Goal: Information Seeking & Learning: Learn about a topic

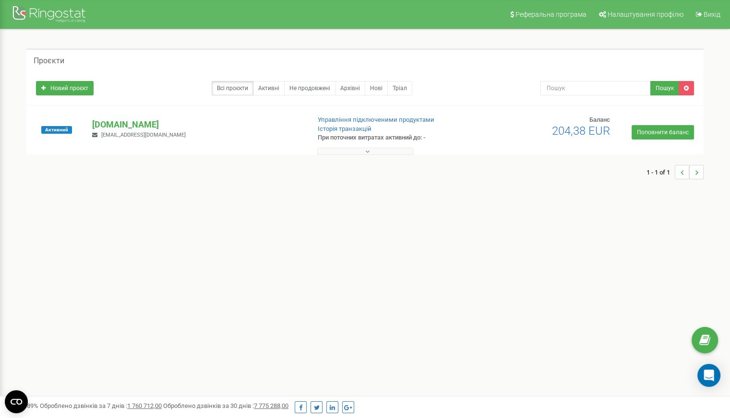
click at [361, 150] on button at bounding box center [365, 151] width 96 height 7
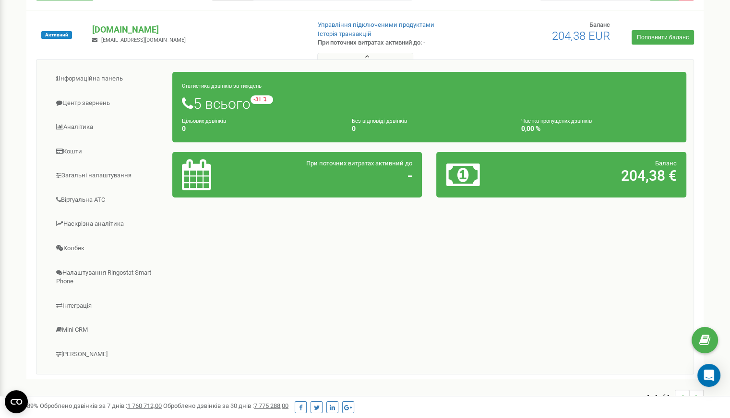
scroll to position [96, 0]
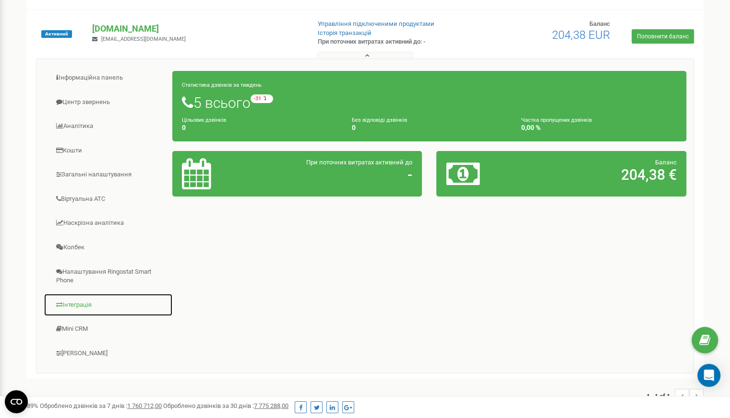
click at [83, 301] on link "Інтеграція" at bounding box center [108, 306] width 129 height 24
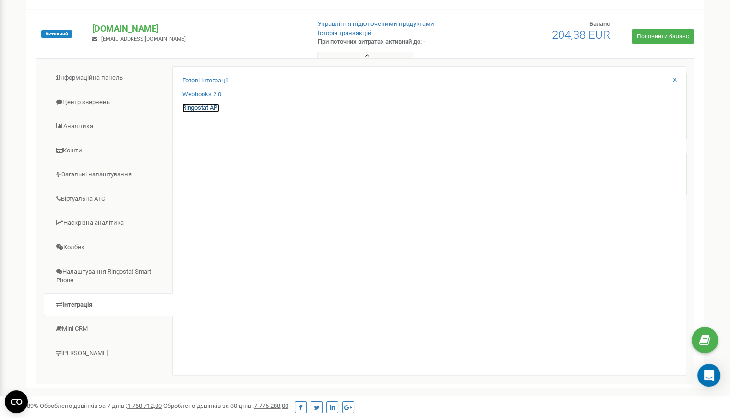
click at [199, 108] on link "Ringostat API" at bounding box center [200, 108] width 37 height 9
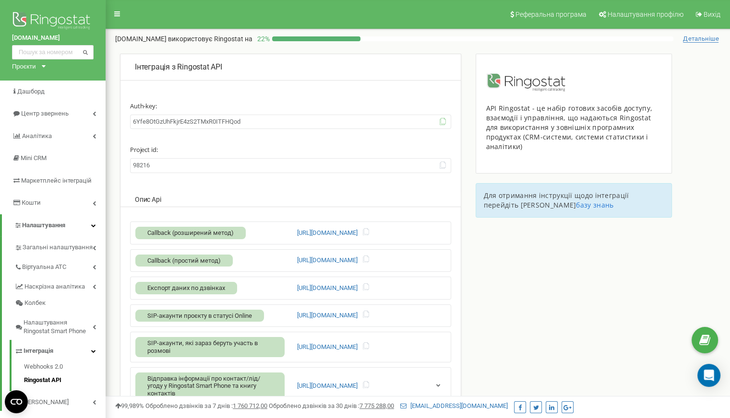
click at [441, 121] on icon at bounding box center [442, 121] width 7 height 7
